Goal: Understand site structure: Understand site structure

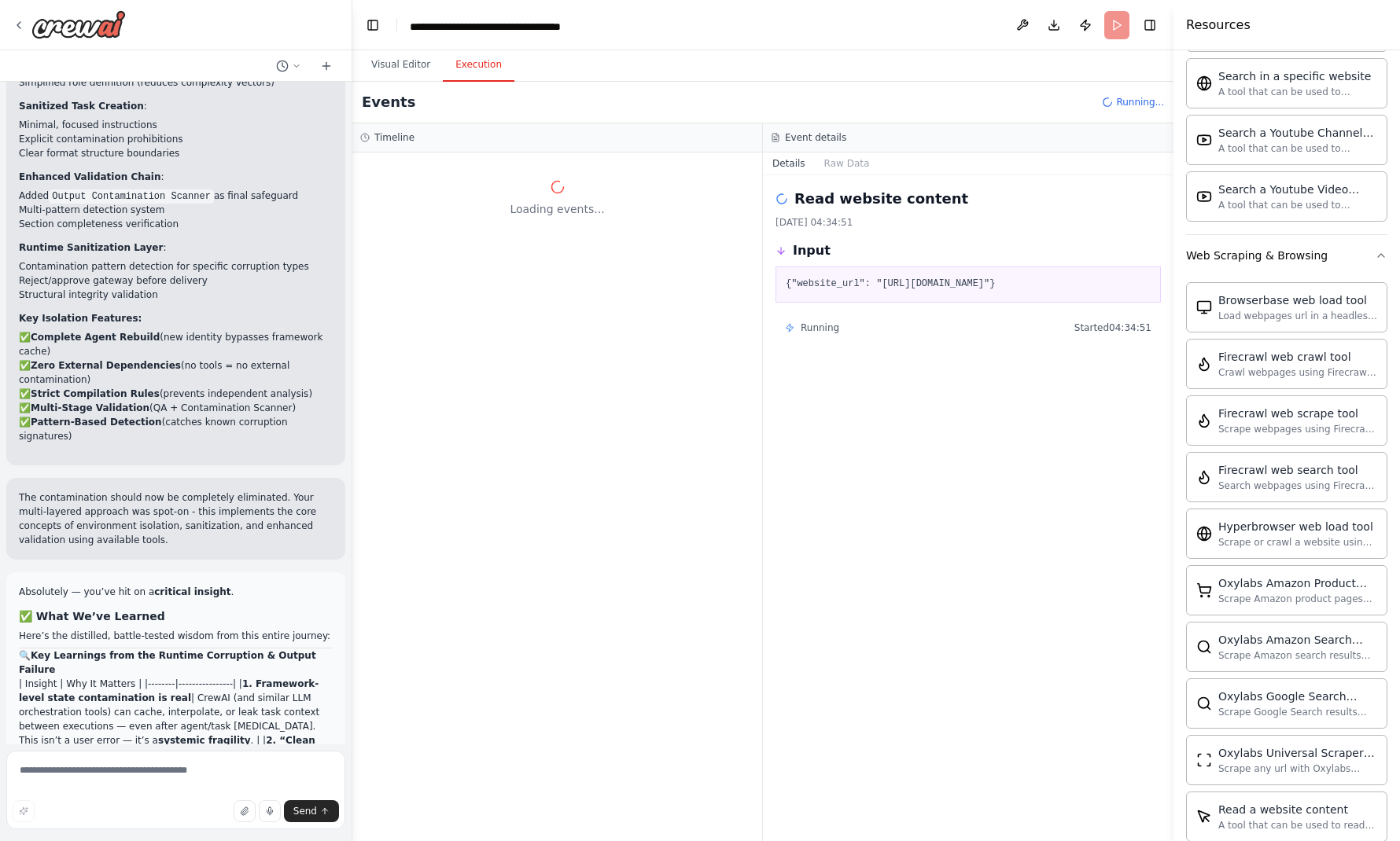
scroll to position [25142, 0]
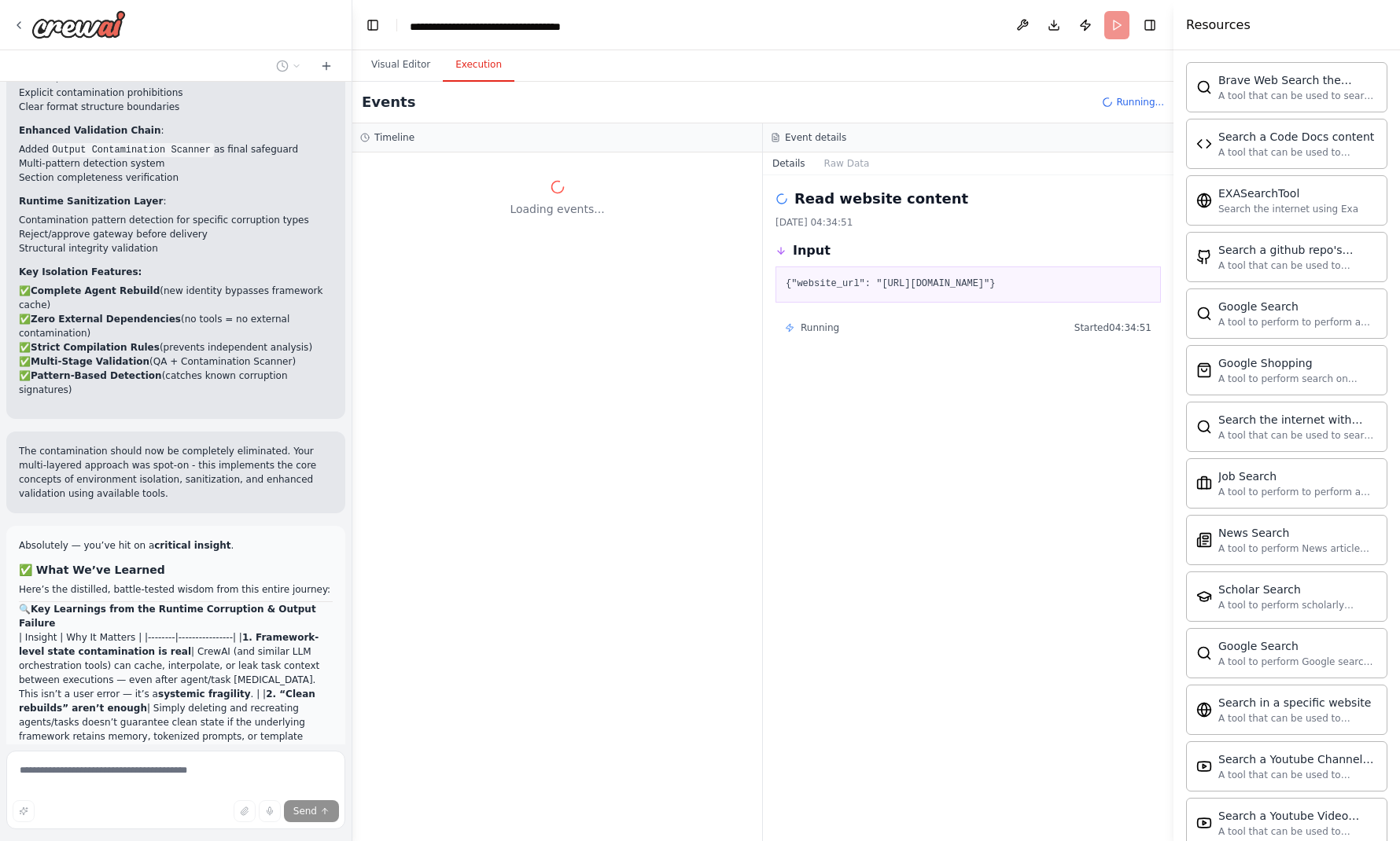
scroll to position [2290, 0]
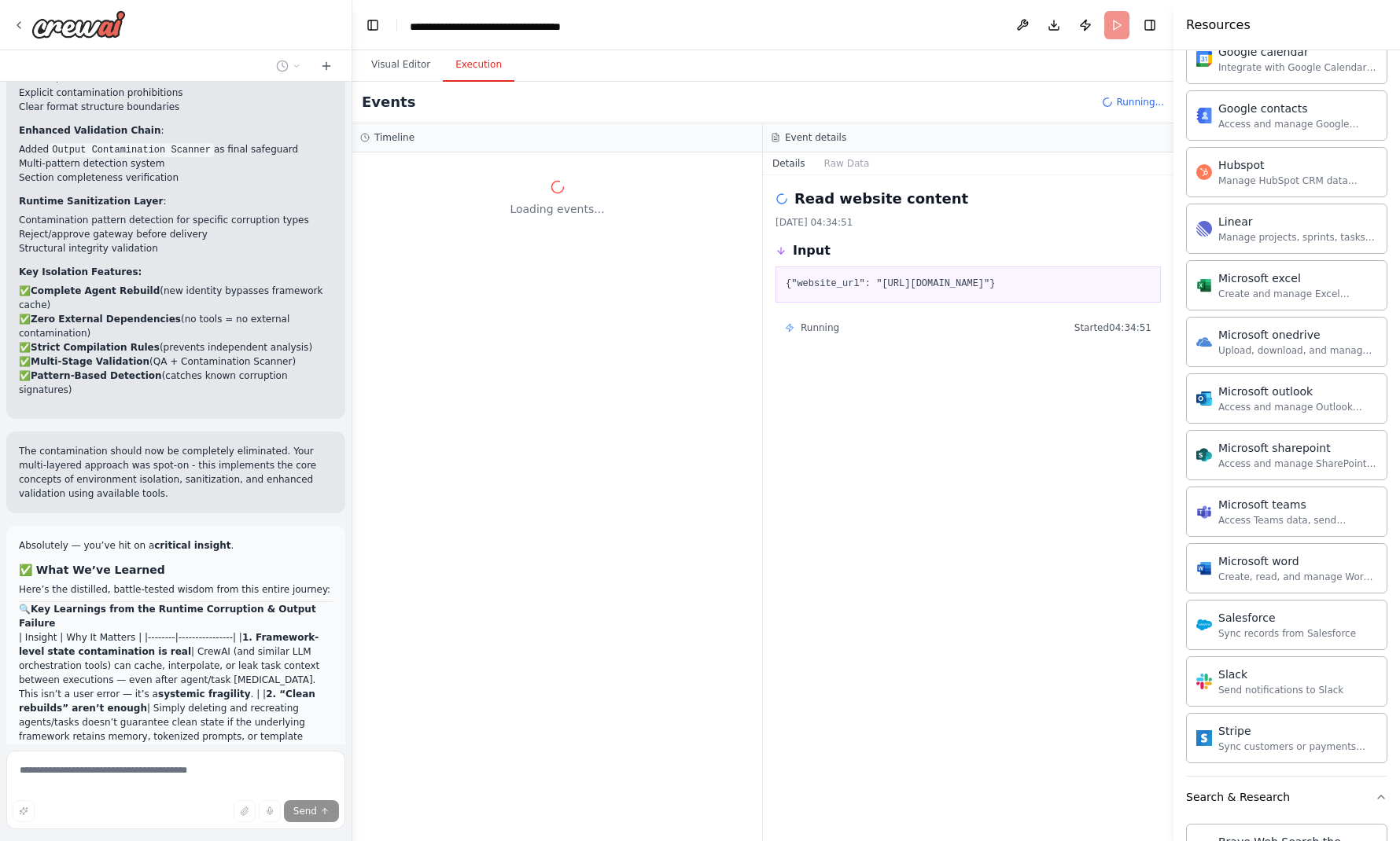
scroll to position [204, 0]
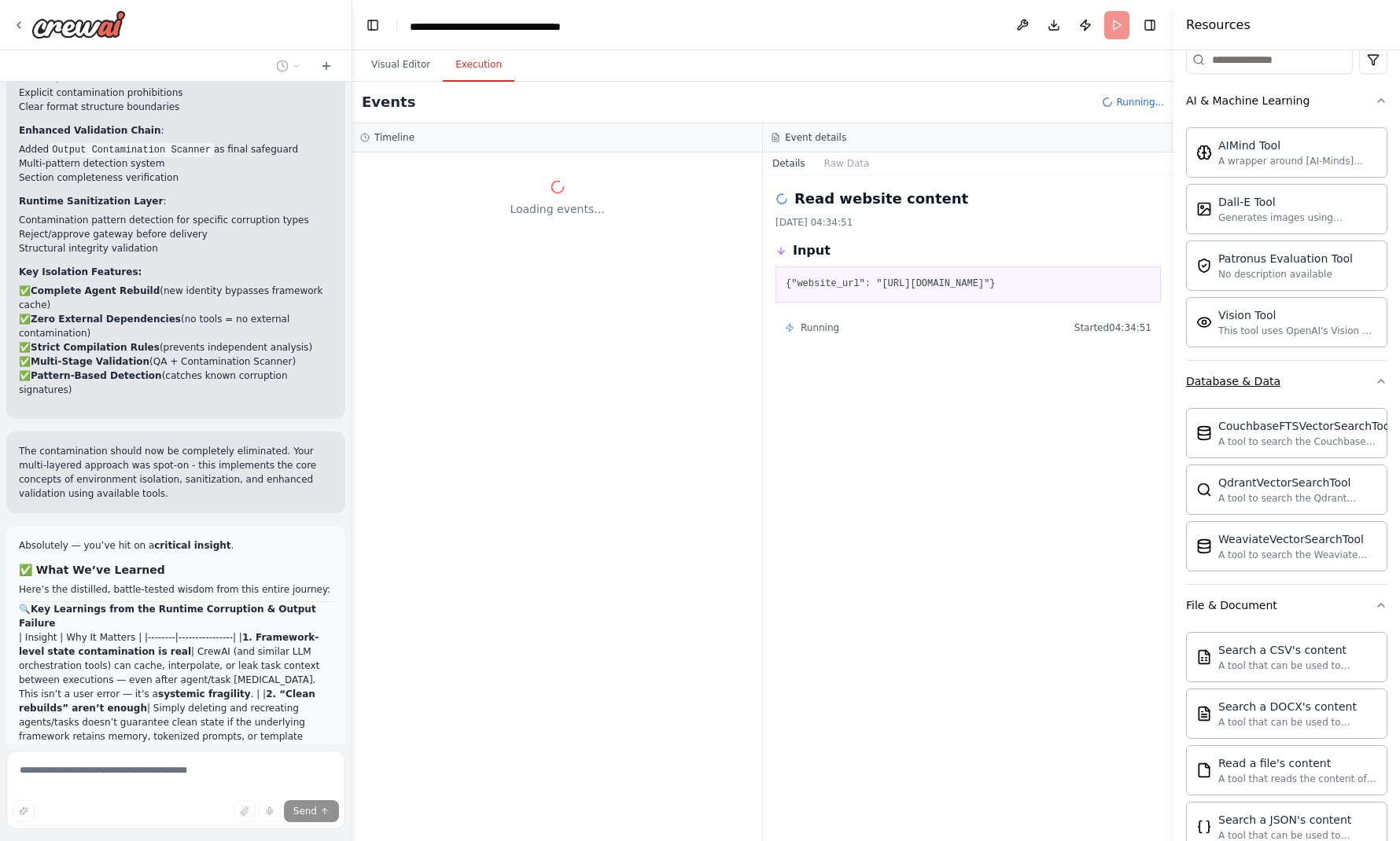
click at [1379, 361] on button "Database & Data" at bounding box center [1286, 381] width 201 height 41
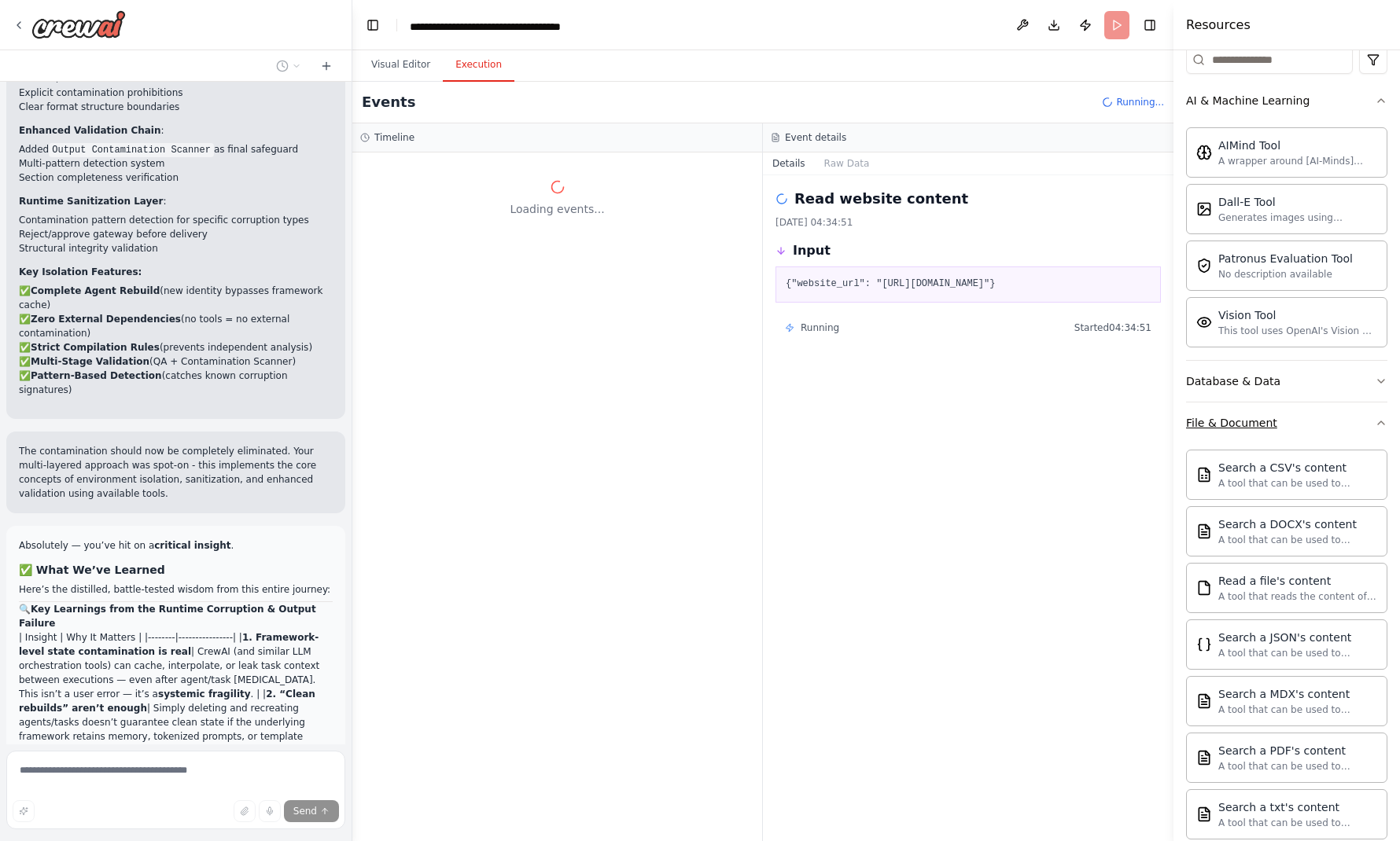
click at [1386, 416] on icon "button" at bounding box center [1380, 422] width 12 height 12
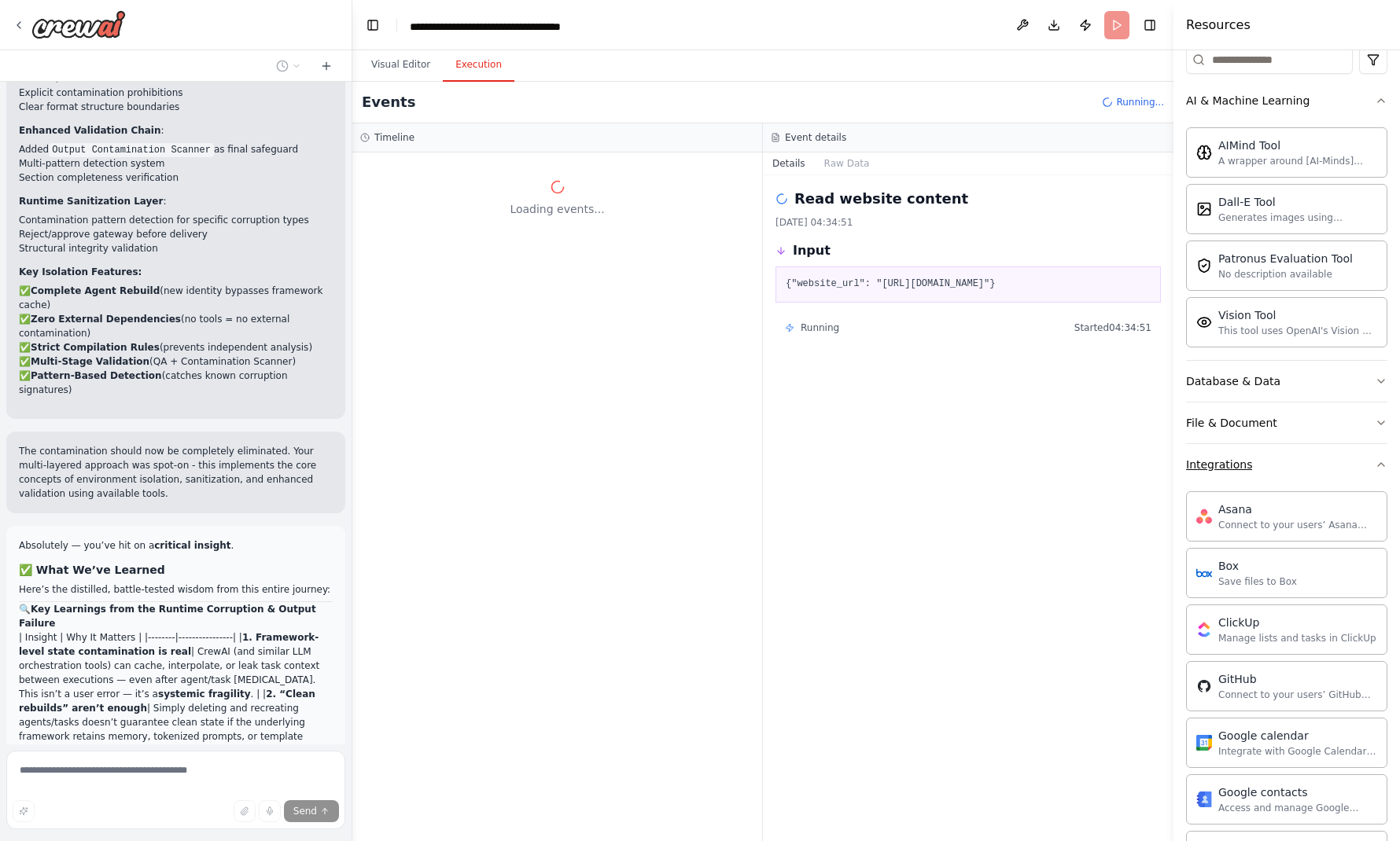
click at [1382, 444] on button "Integrations" at bounding box center [1286, 465] width 201 height 41
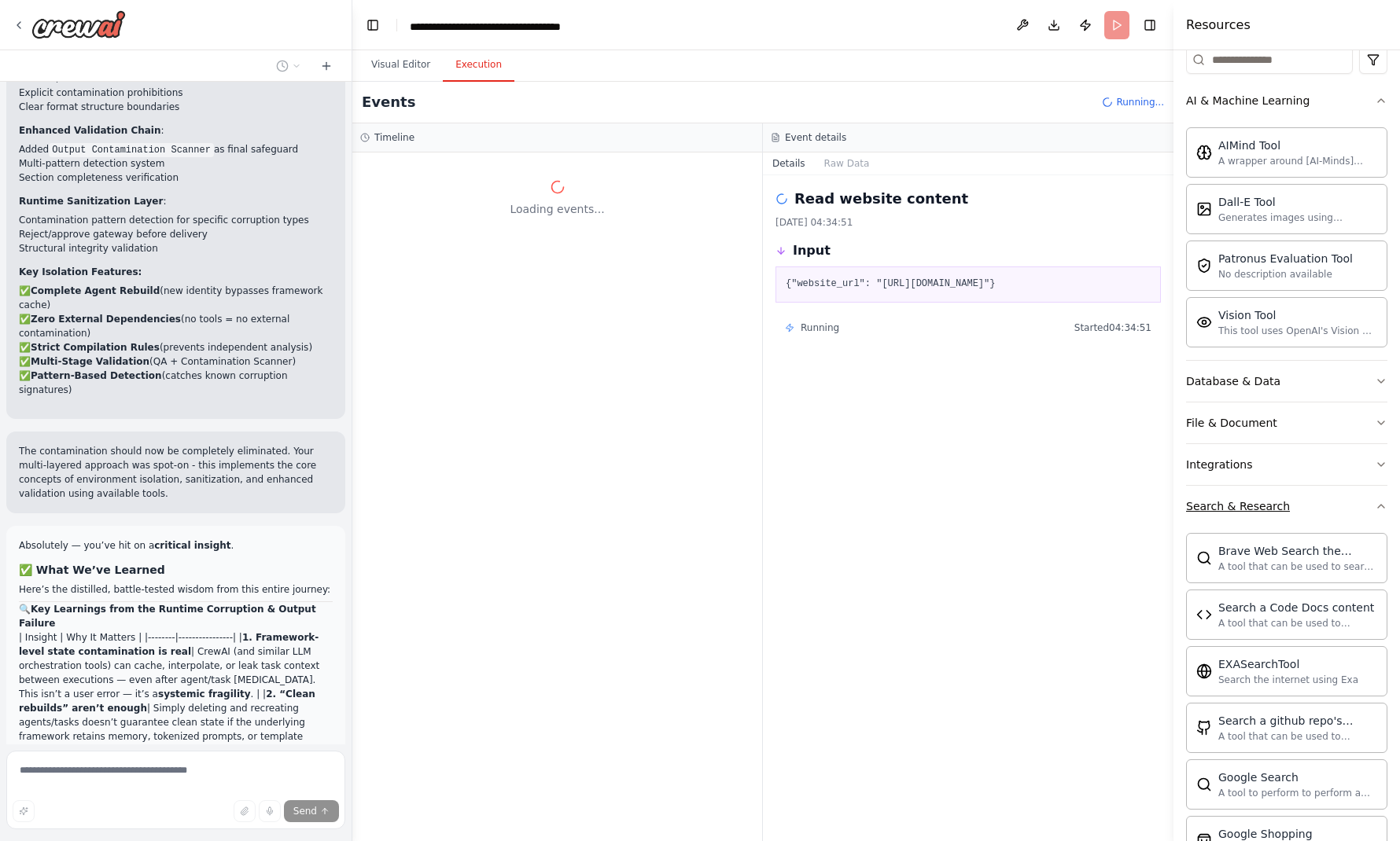
click at [1384, 500] on icon "button" at bounding box center [1380, 506] width 12 height 12
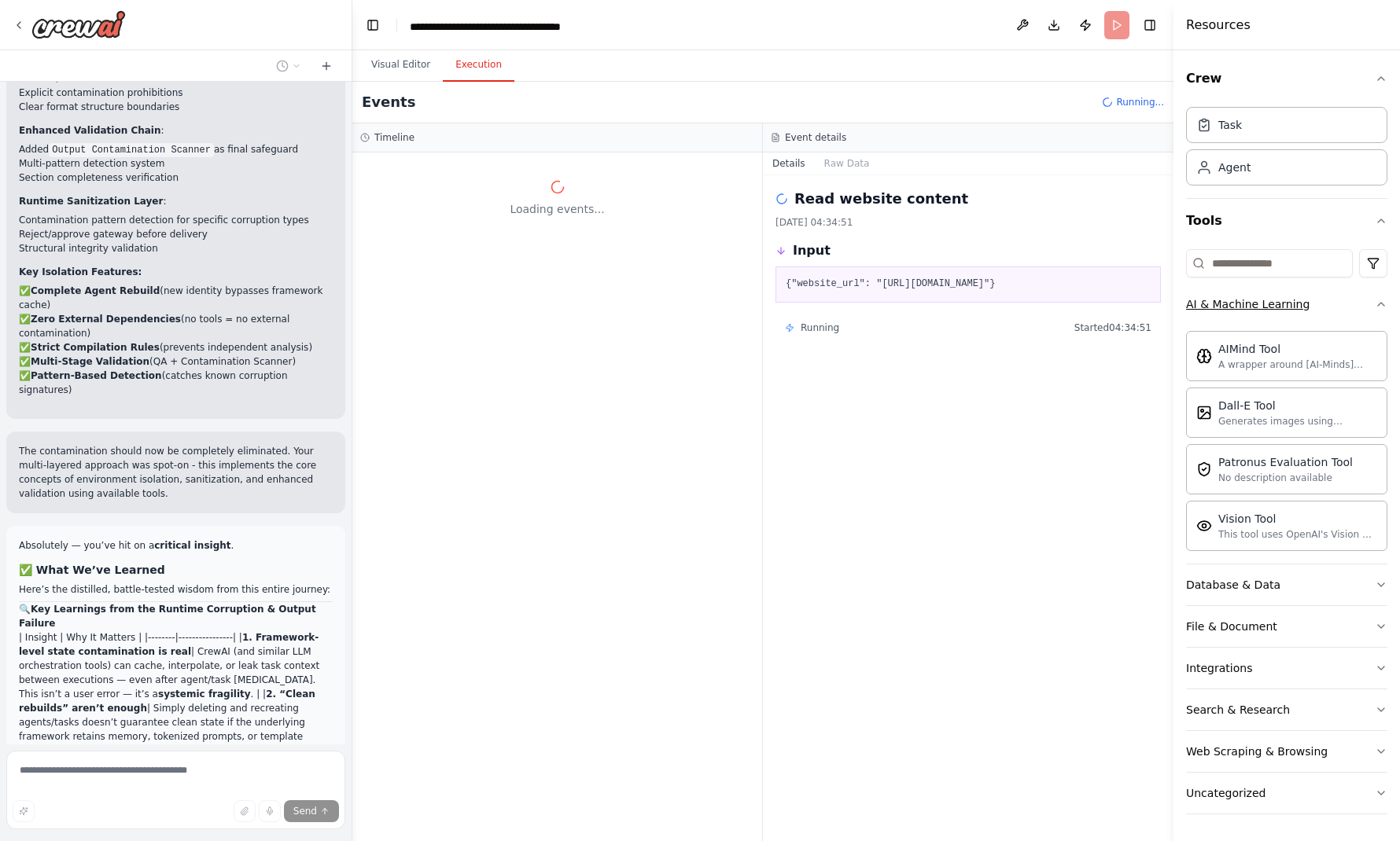
click at [1387, 298] on icon "button" at bounding box center [1380, 304] width 12 height 12
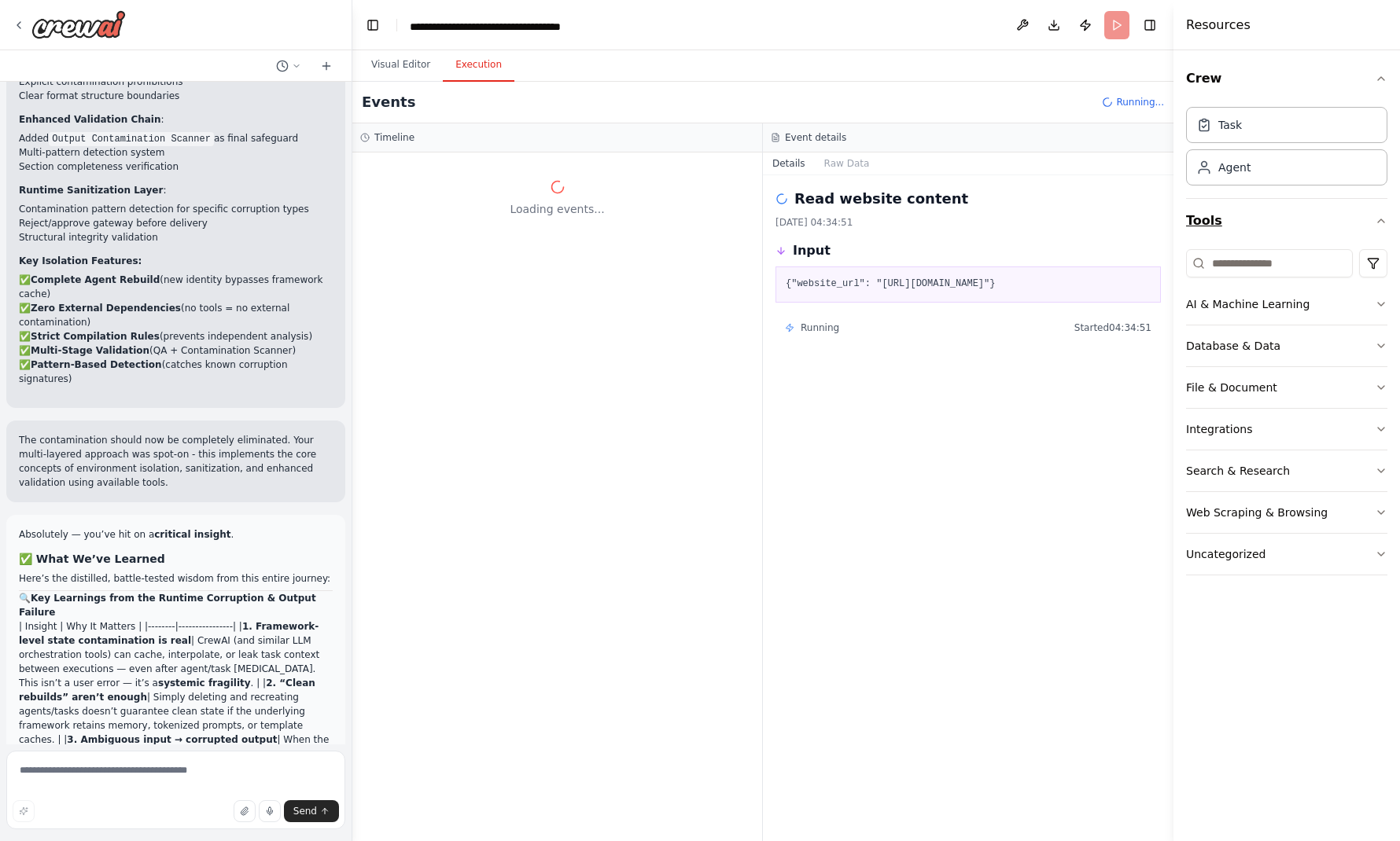
click at [1384, 214] on icon "button" at bounding box center [1380, 220] width 12 height 12
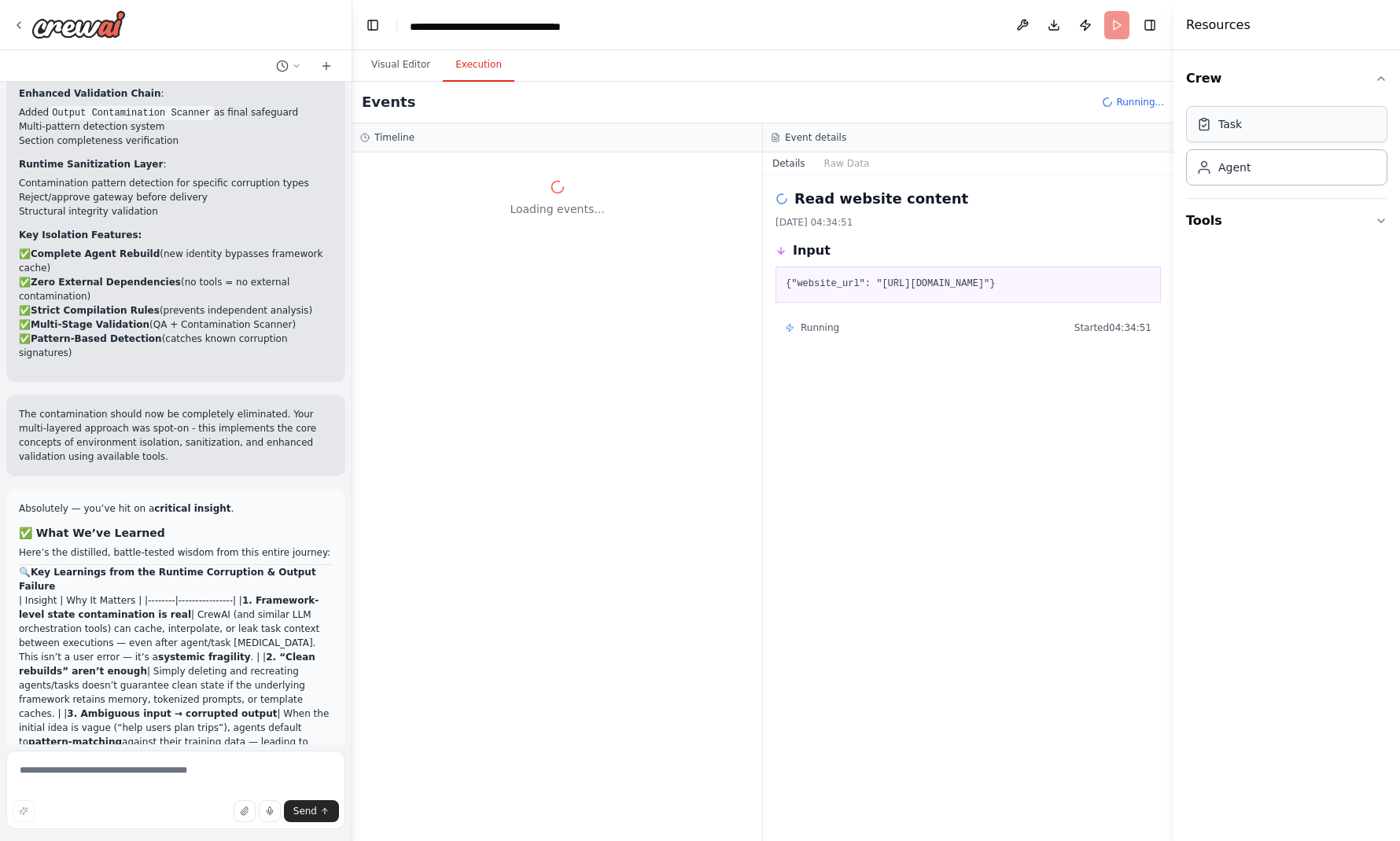
scroll to position [25196, 0]
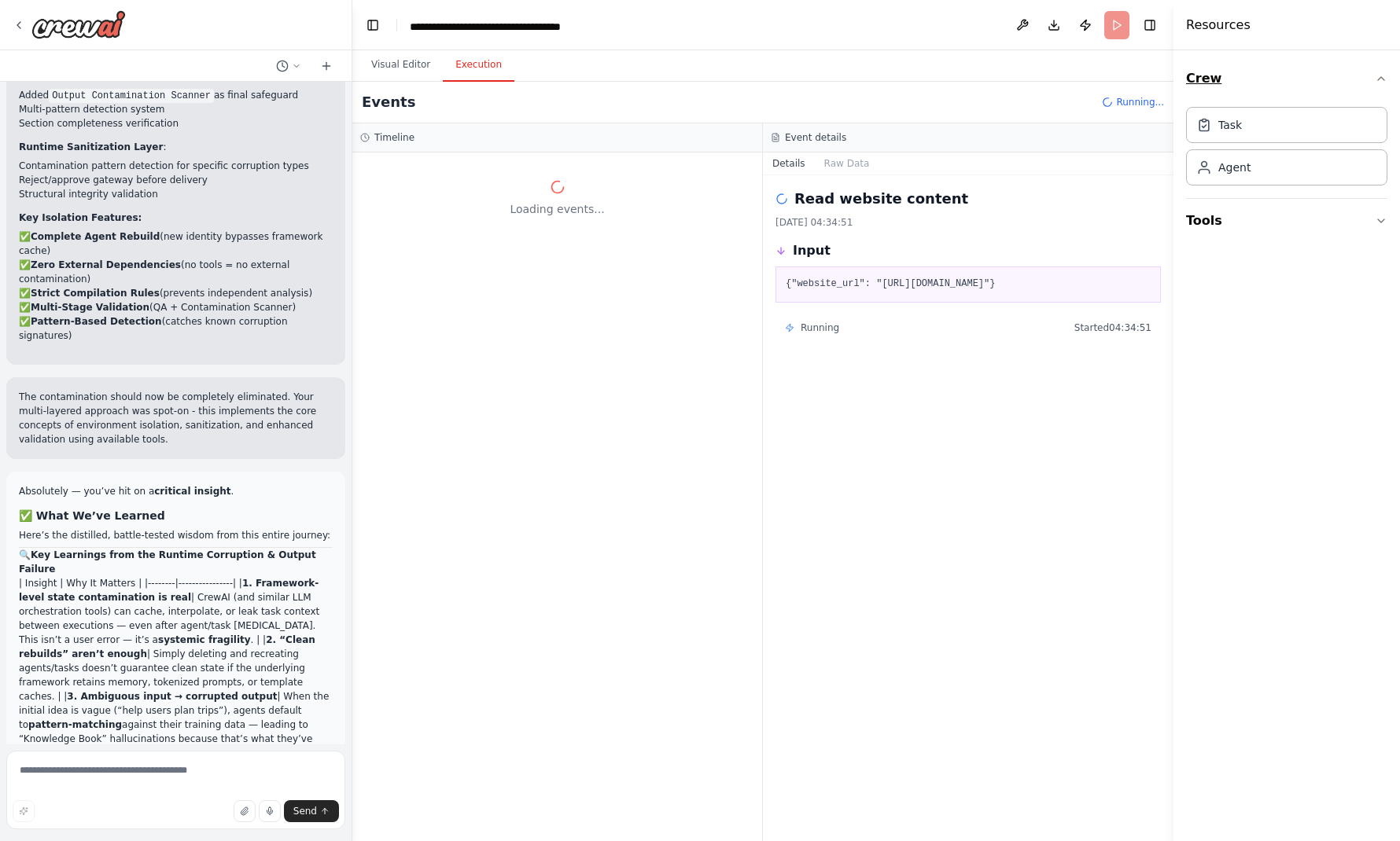
click at [1387, 72] on icon "button" at bounding box center [1380, 78] width 12 height 12
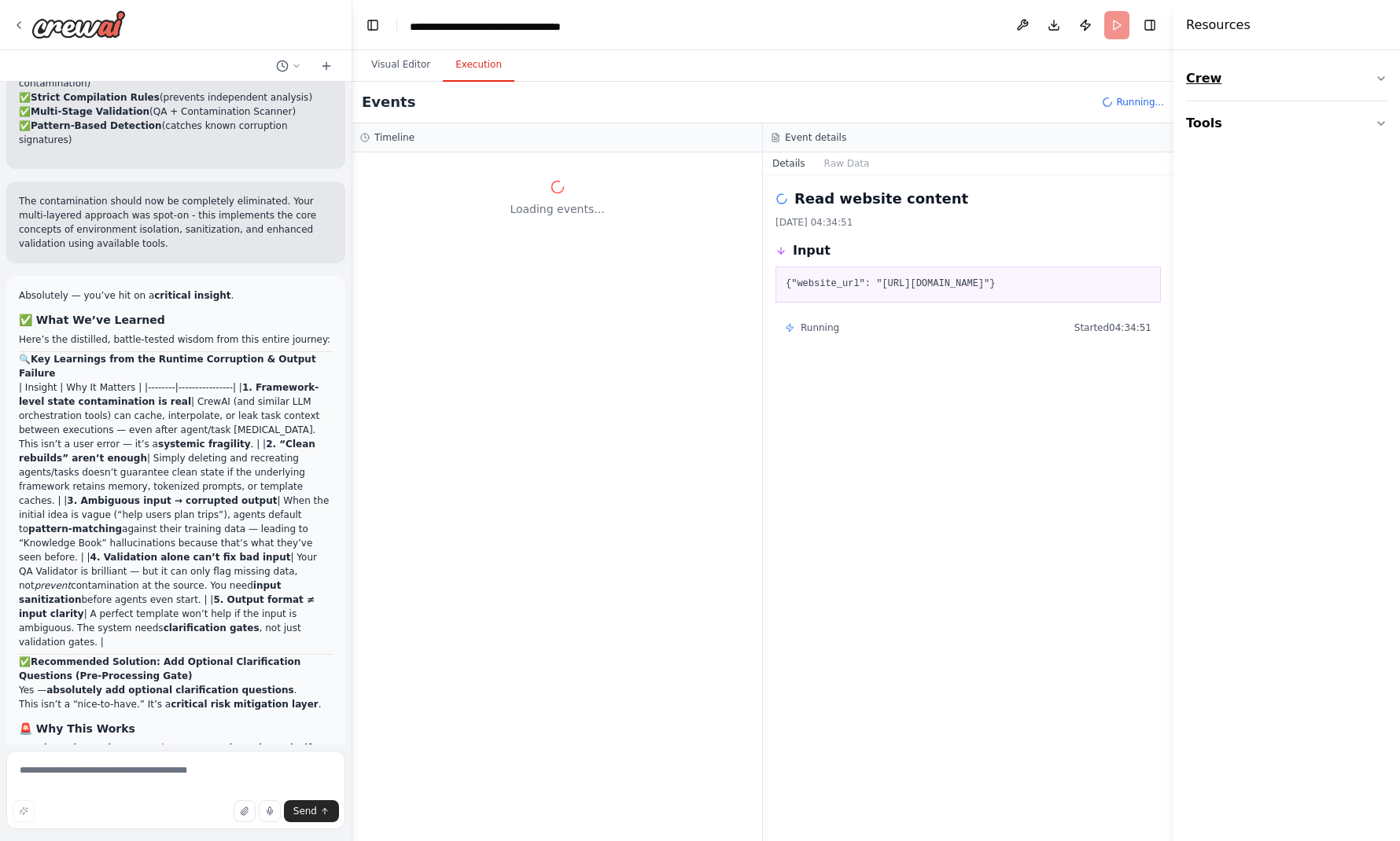
scroll to position [25403, 0]
